Goal: Task Accomplishment & Management: Manage account settings

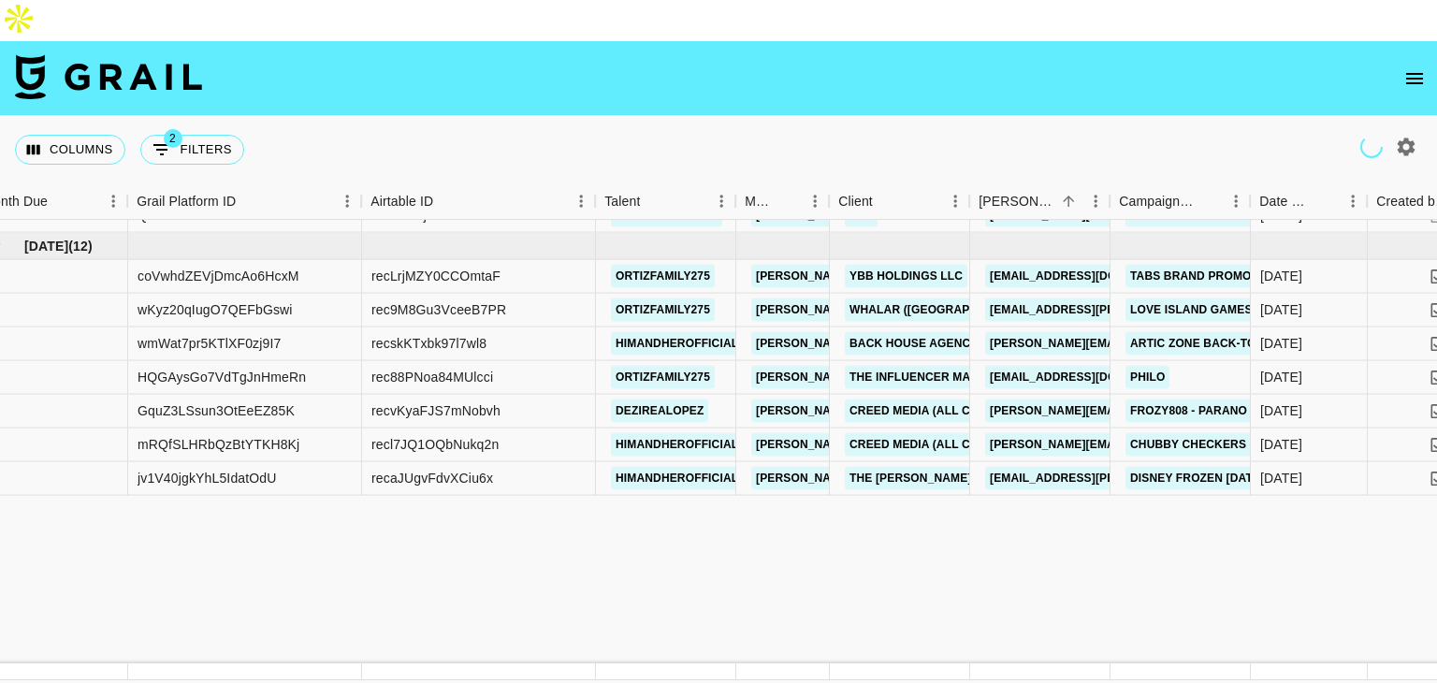
scroll to position [643, 26]
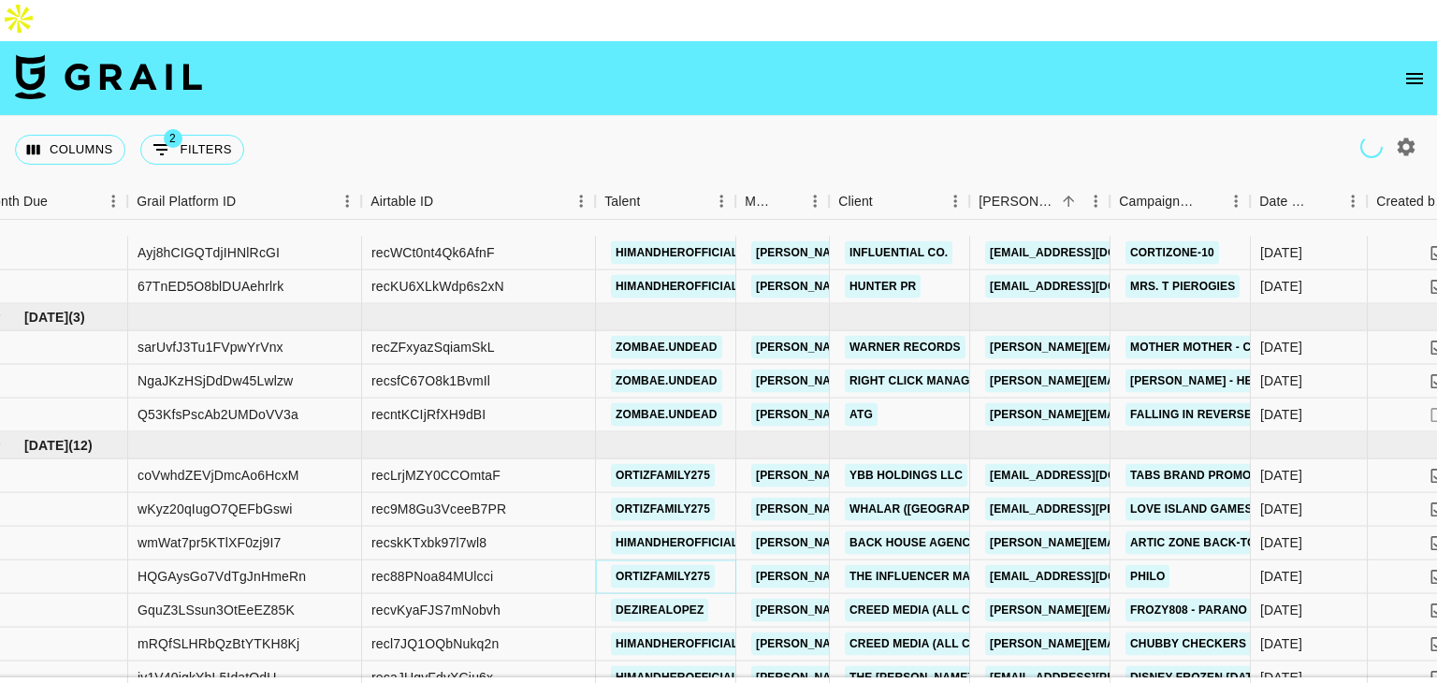
drag, startPoint x: 0, startPoint y: 0, endPoint x: 610, endPoint y: 335, distance: 695.7
click at [611, 565] on link "ortizfamily275" at bounding box center [663, 576] width 104 height 23
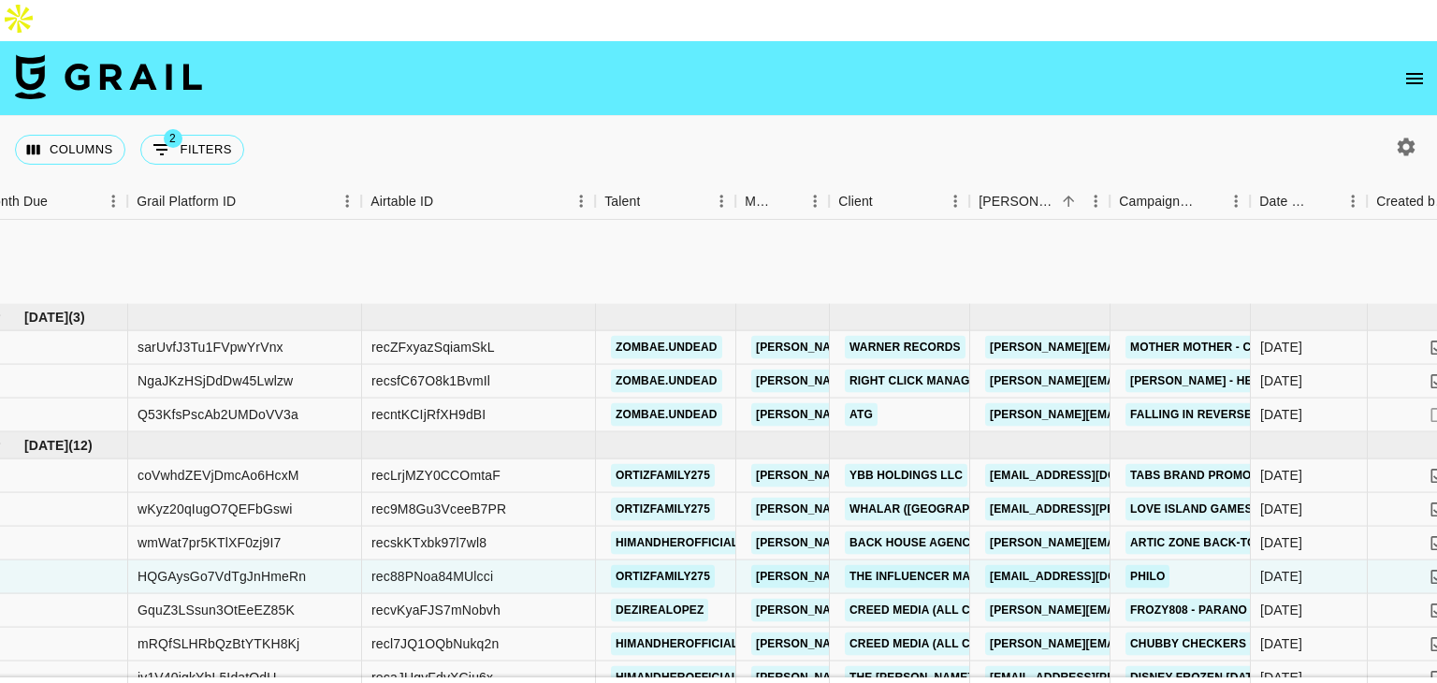
scroll to position [809, 26]
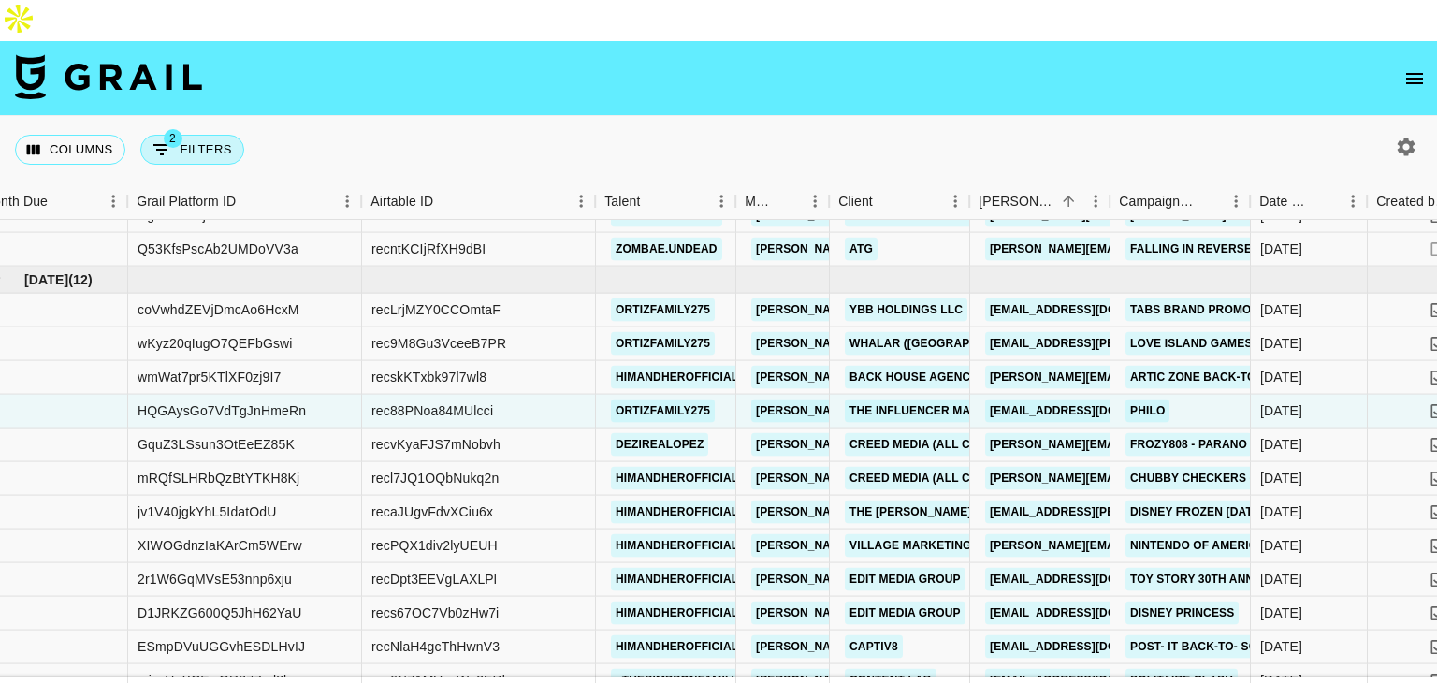
click at [191, 135] on button "2 Filters" at bounding box center [192, 150] width 104 height 30
select select "status"
select select "not"
select select "cancelled"
select select "status"
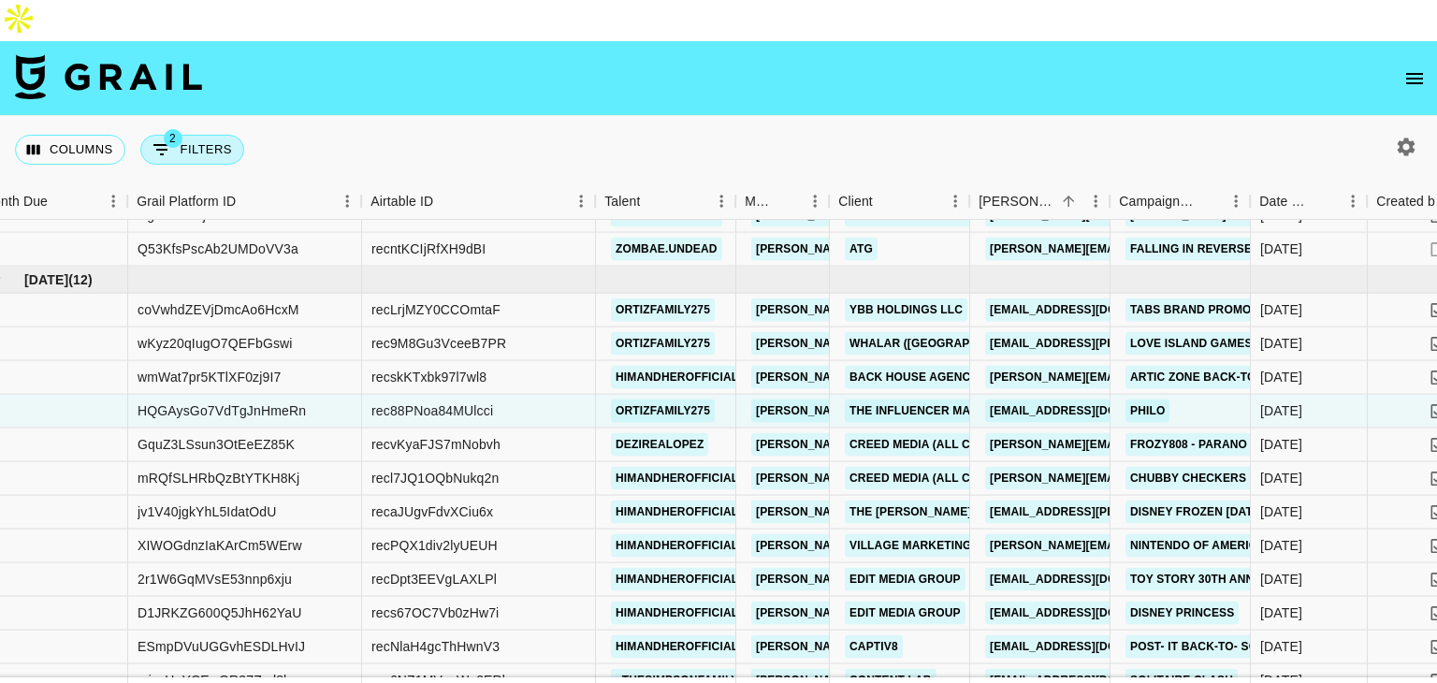
select select "not"
select select "declined"
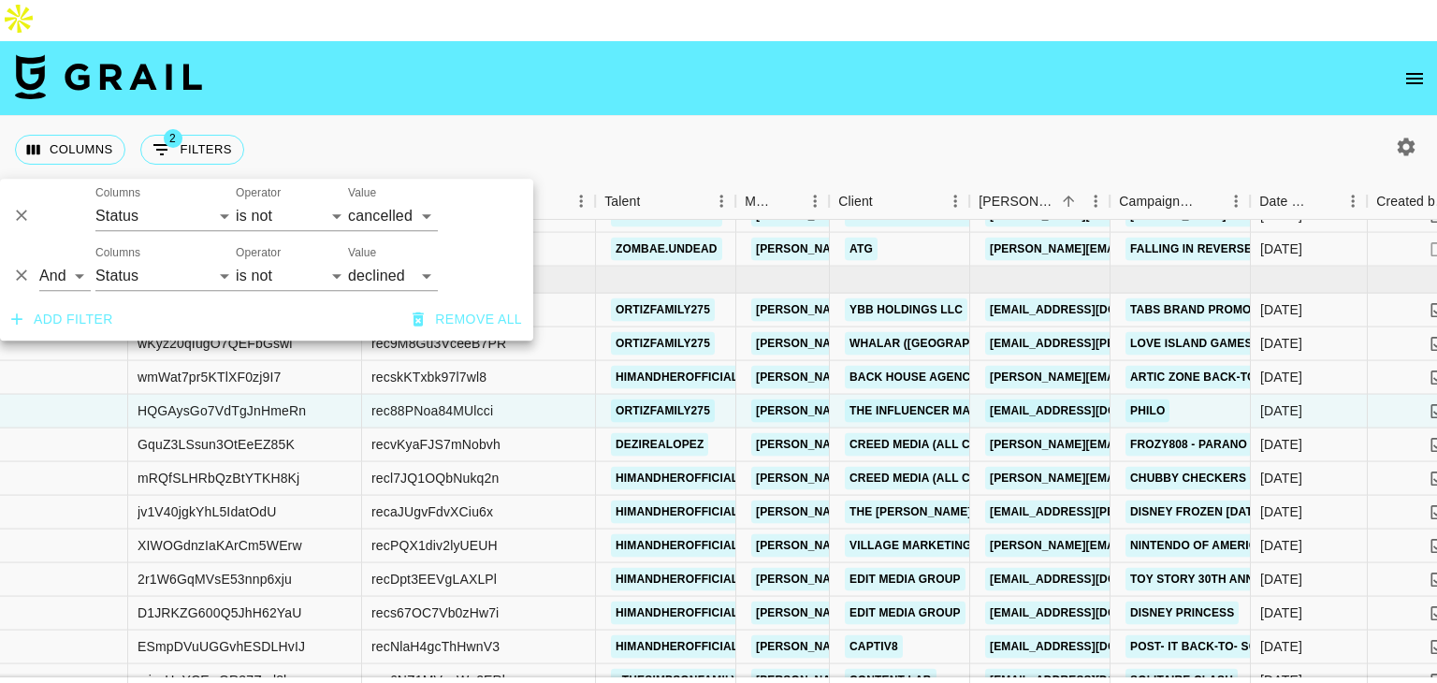
click at [537, 116] on div "Columns 2 Filters + Booking" at bounding box center [718, 149] width 1437 height 67
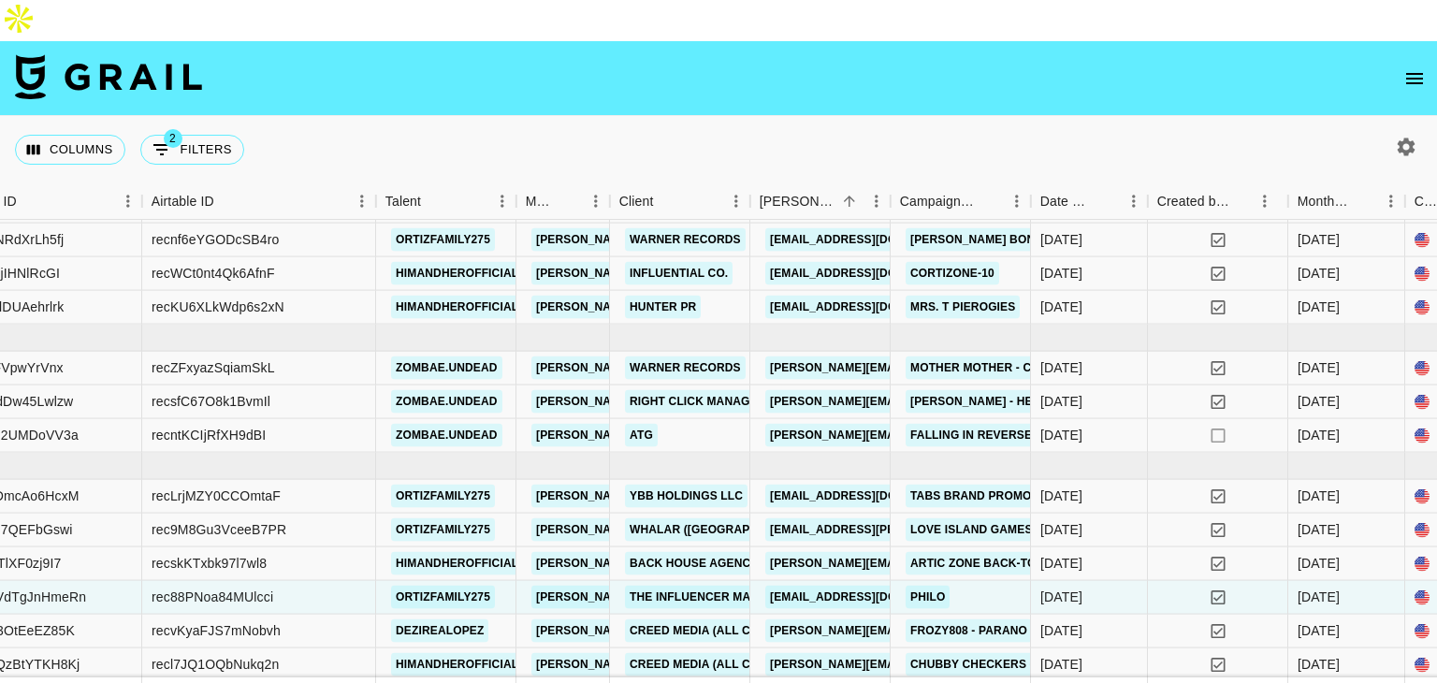
scroll to position [625, 246]
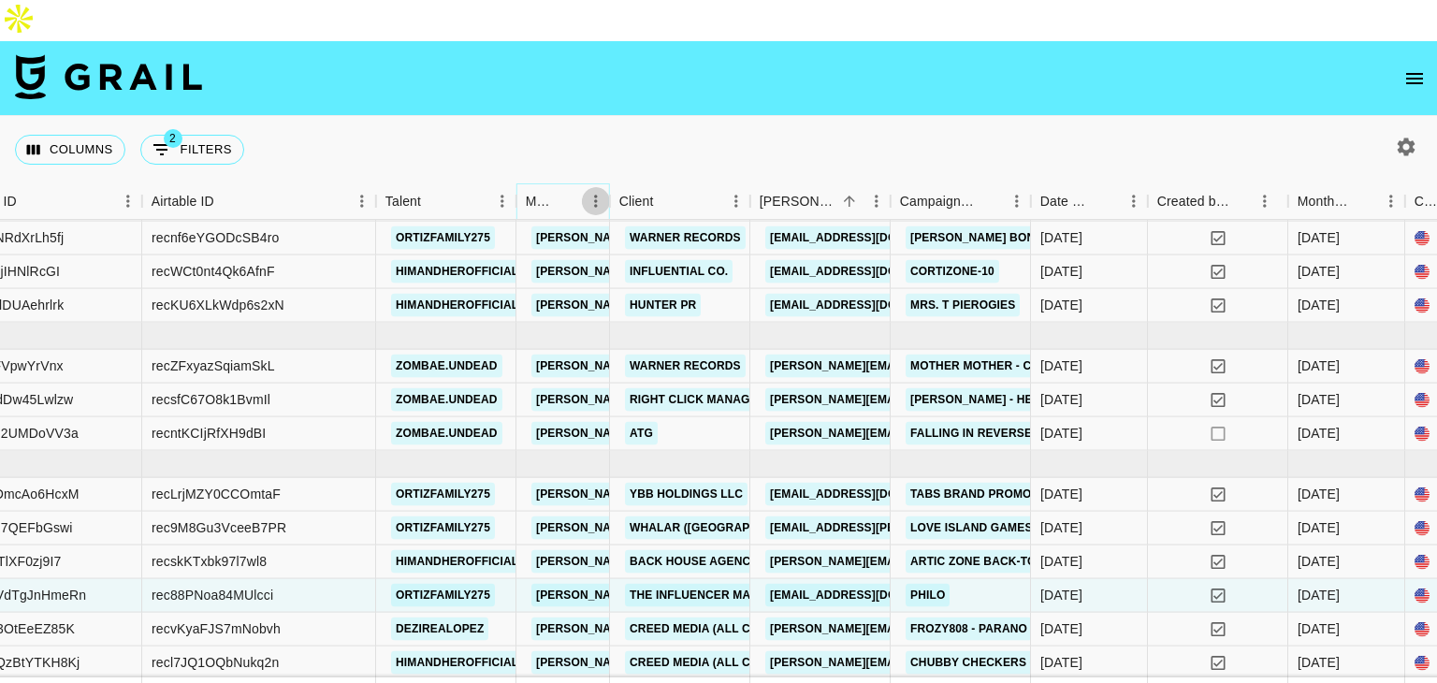
click at [594, 192] on icon "Menu" at bounding box center [595, 201] width 19 height 19
click at [823, 422] on link "eleanor@atggroup.io" at bounding box center [917, 433] width 305 height 23
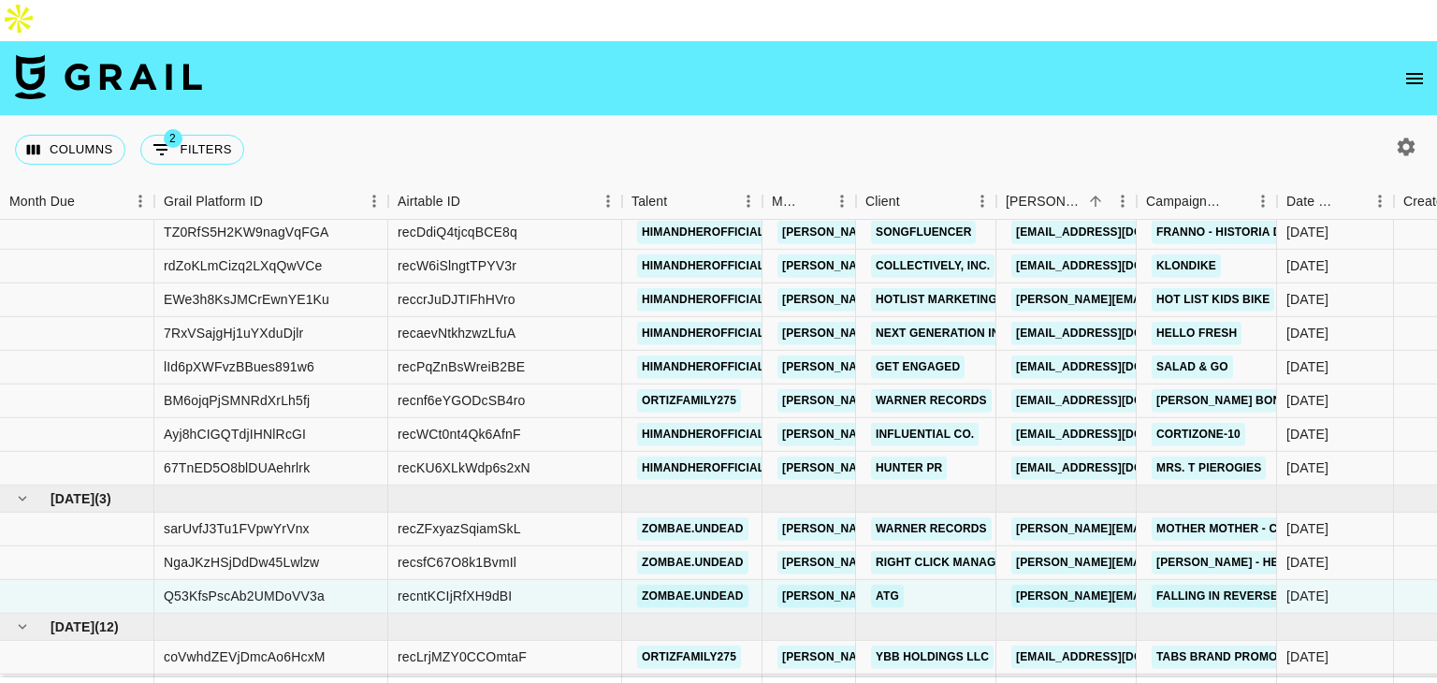
scroll to position [843, 0]
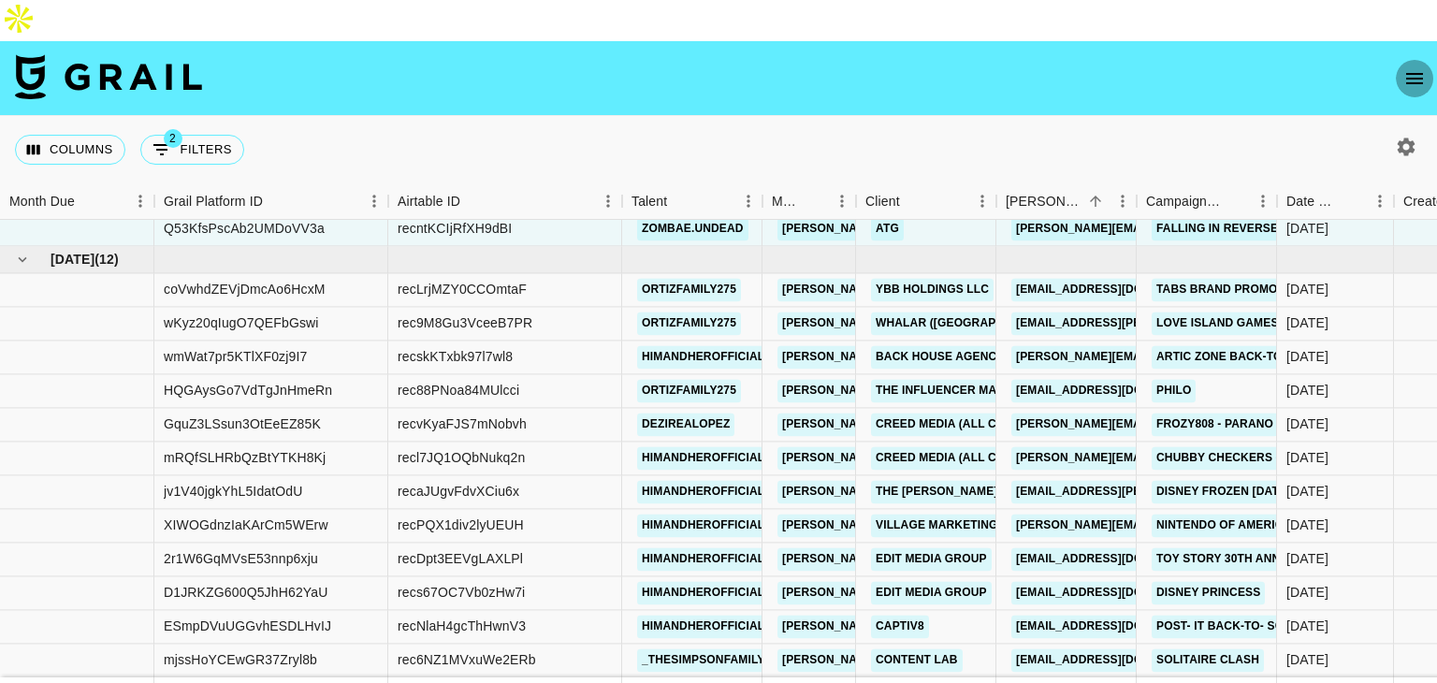
click at [1415, 67] on icon "open drawer" at bounding box center [1414, 78] width 22 height 22
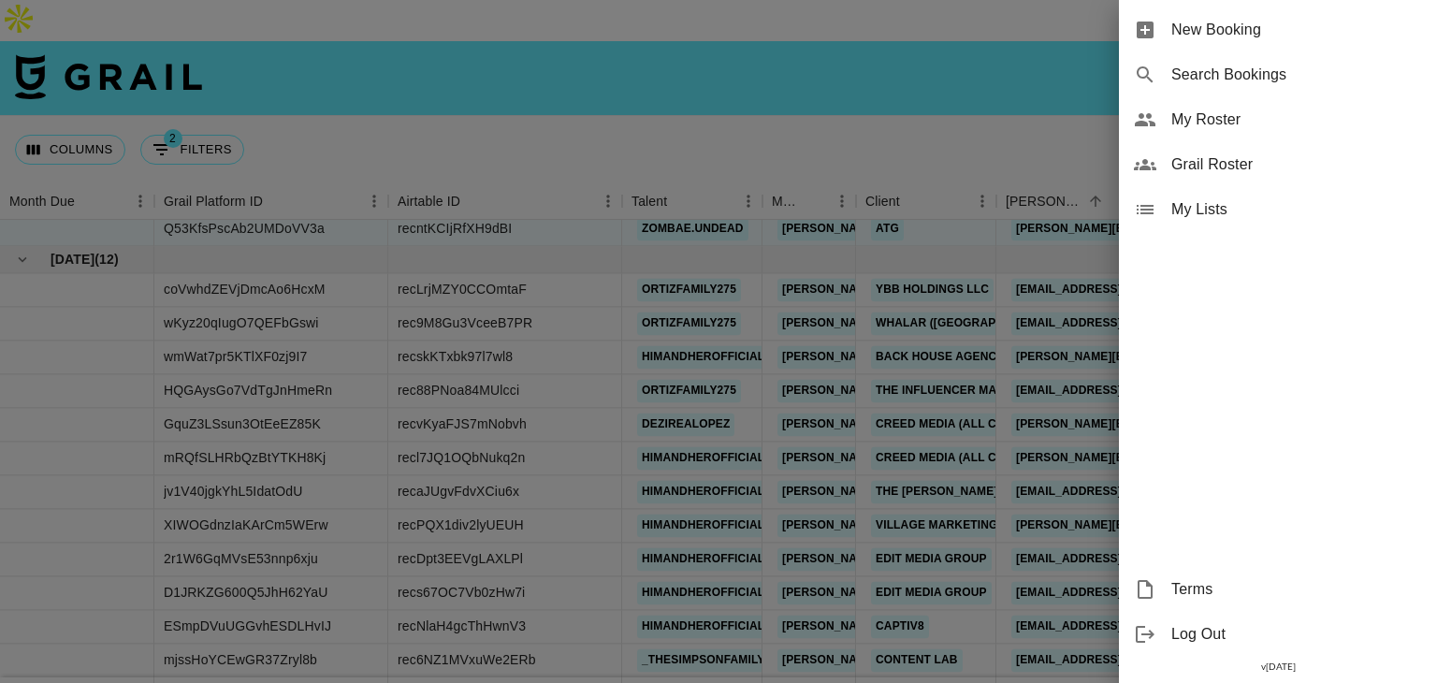
click at [998, 113] on div at bounding box center [718, 341] width 1437 height 683
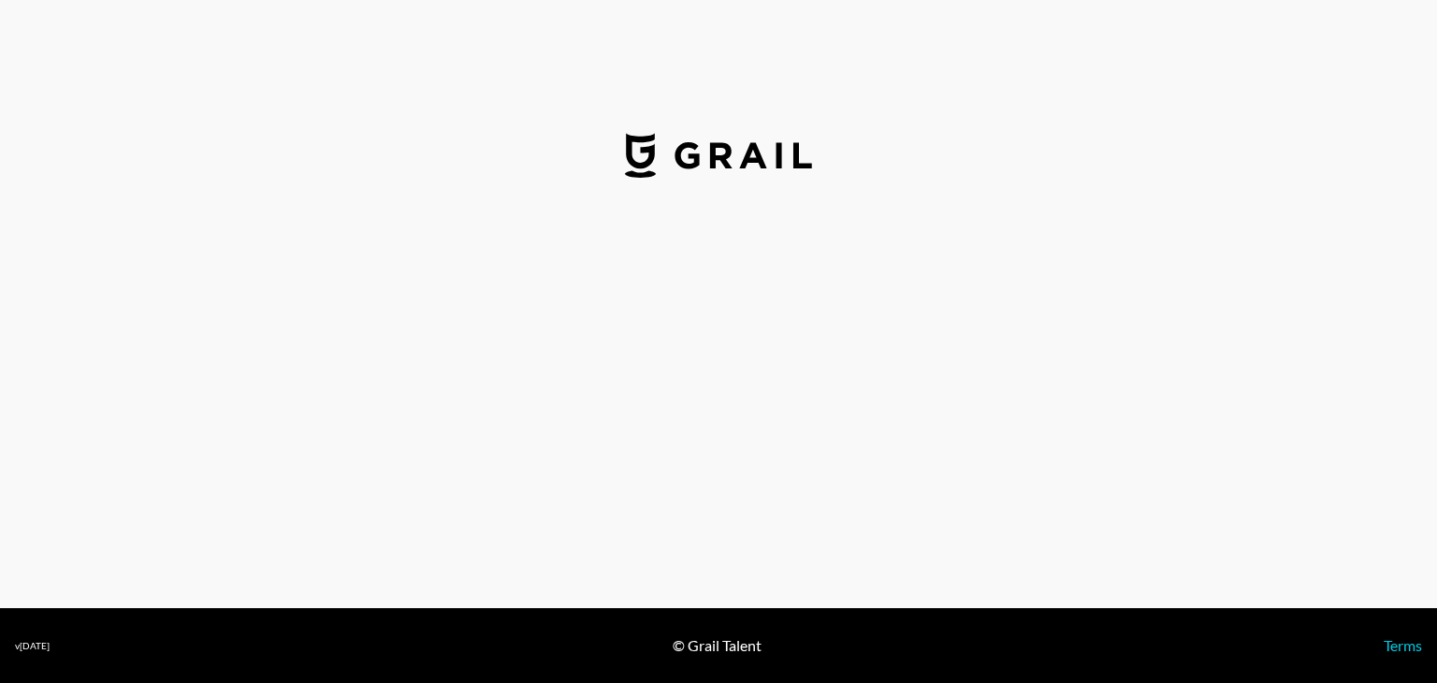
select select "USD"
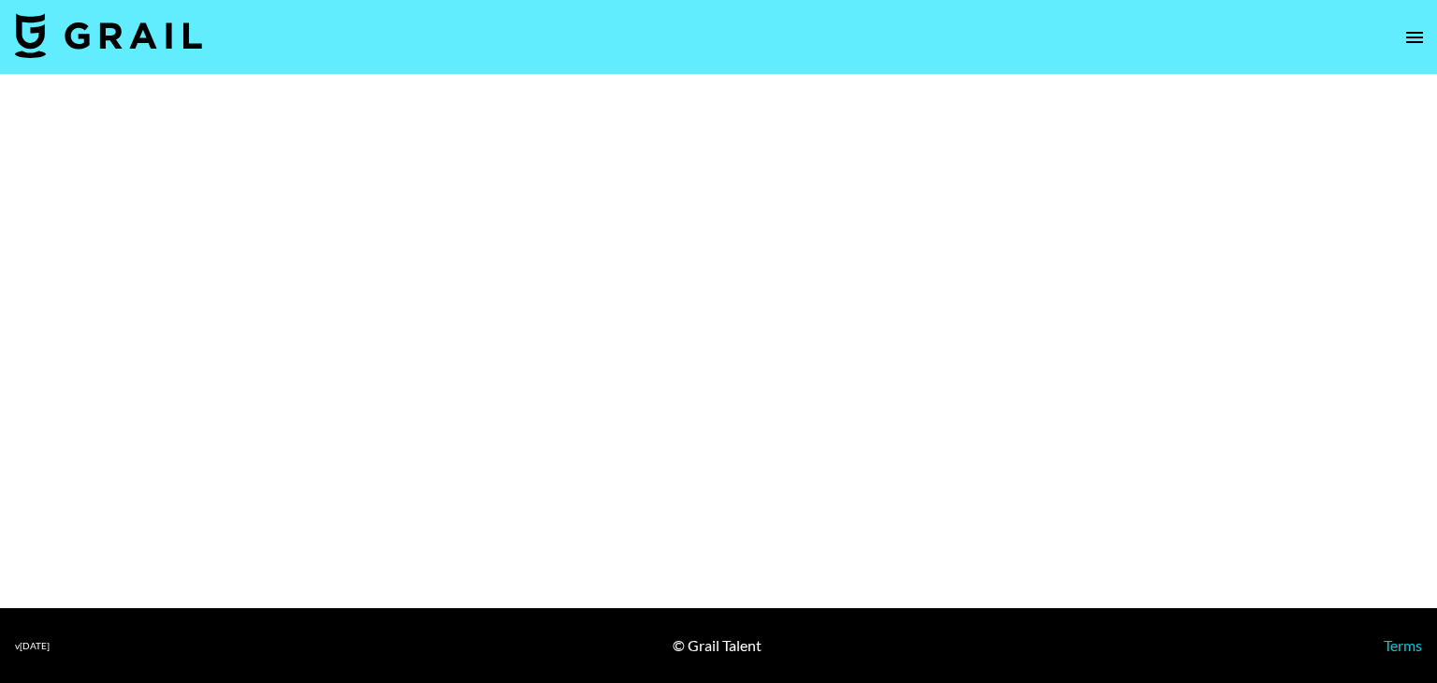
select select "Multi"
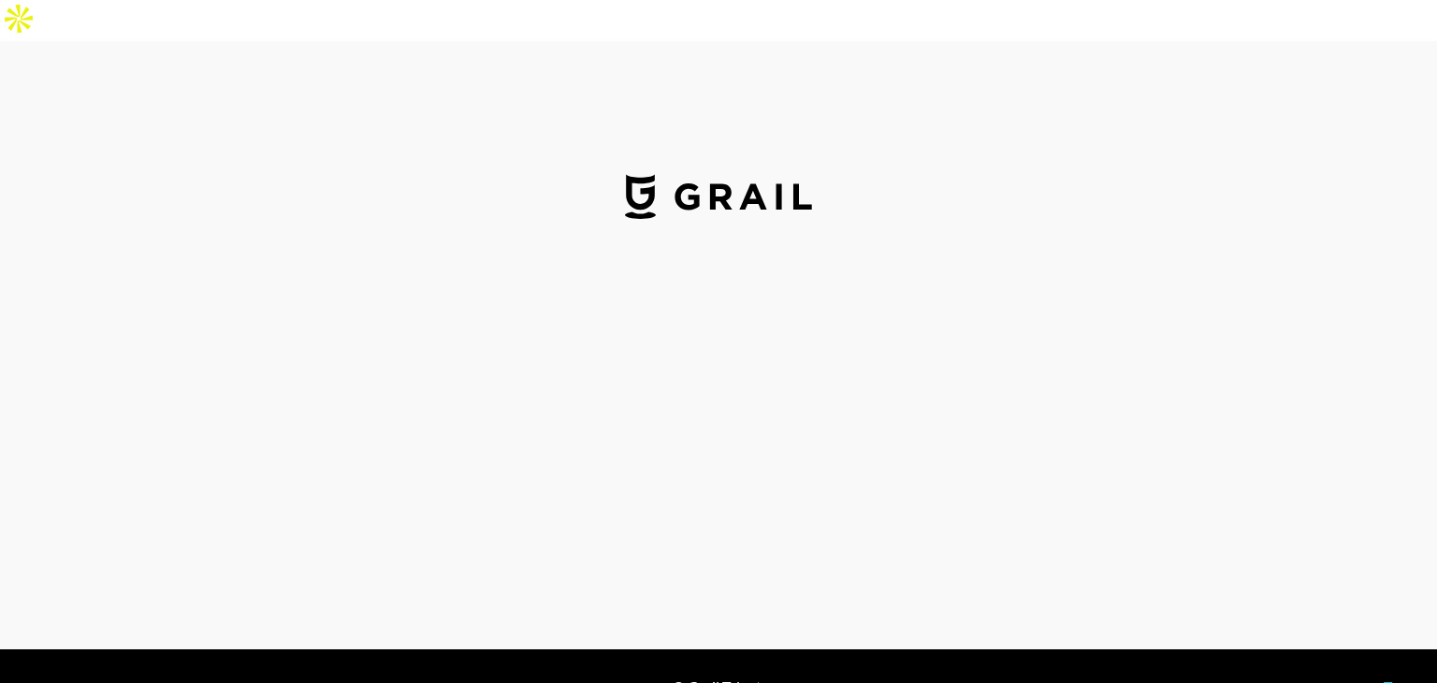
select select "GBP"
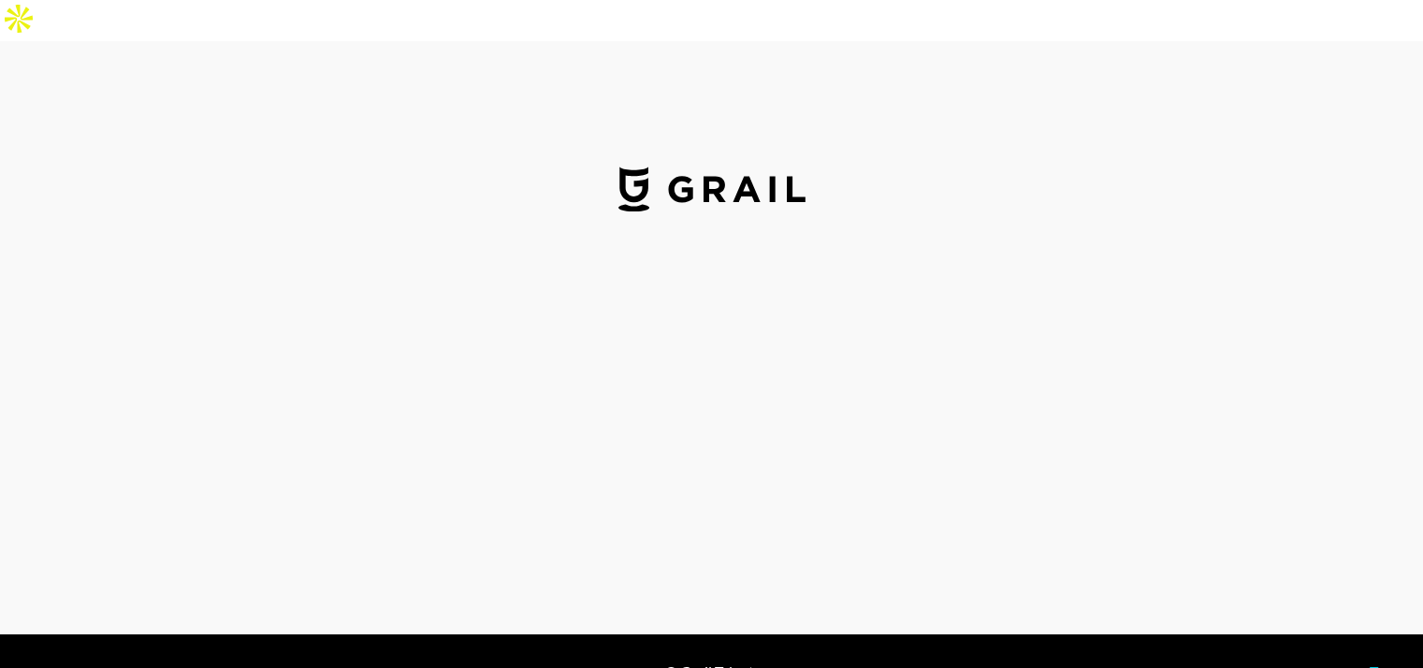
select select "USD"
